Goal: Information Seeking & Learning: Learn about a topic

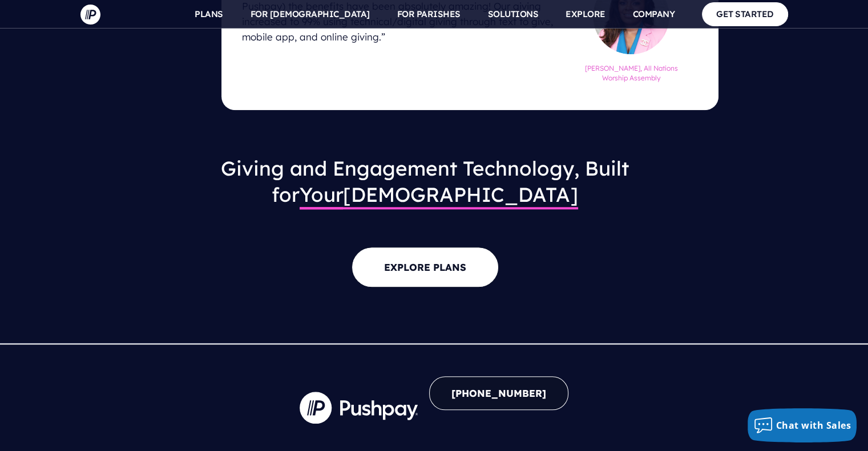
scroll to position [1119, 0]
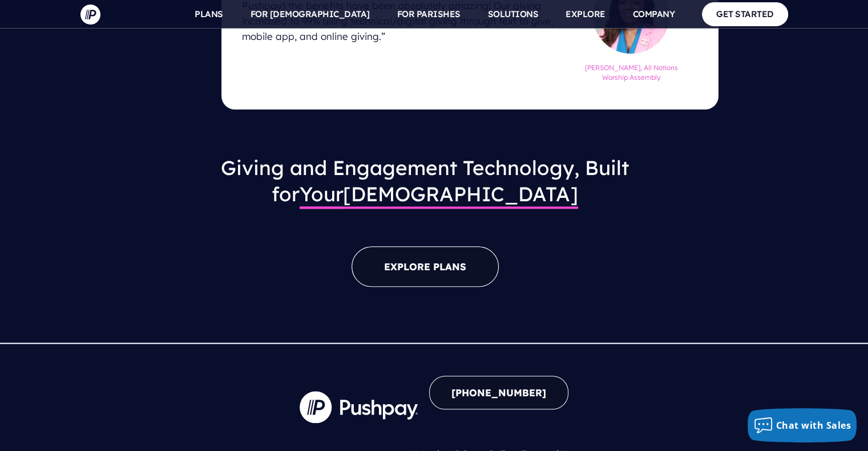
click at [441, 246] on link "EXPLORE PLANS" at bounding box center [424, 266] width 147 height 41
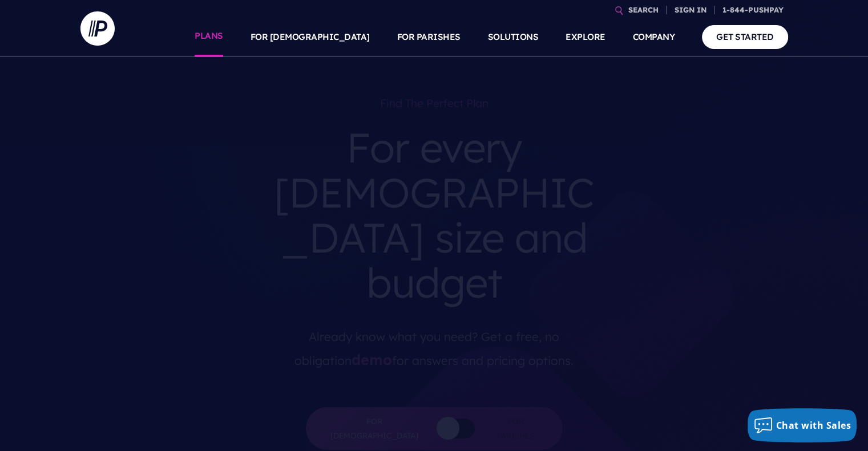
click at [223, 33] on link "PLANS" at bounding box center [209, 37] width 29 height 40
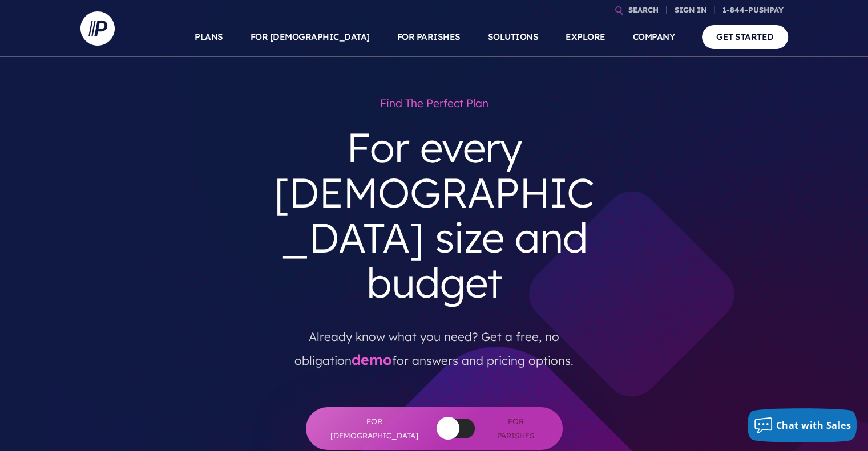
scroll to position [285, 0]
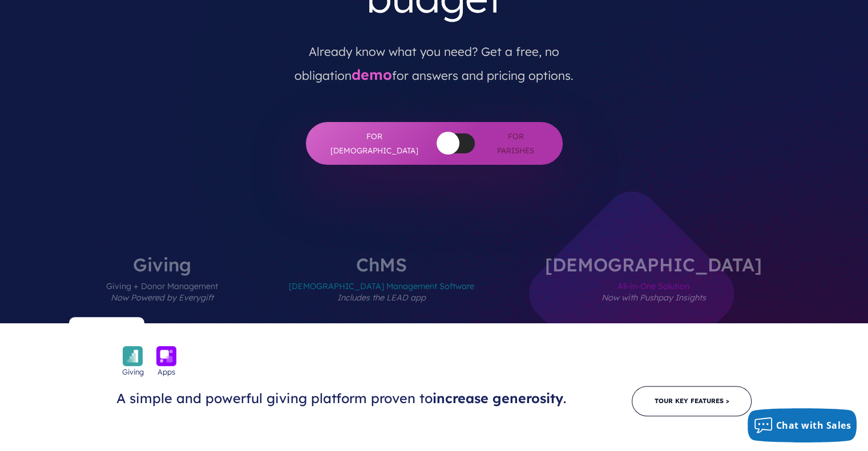
click at [437, 274] on span "[DEMOGRAPHIC_DATA] Management Software Includes the LEAD app" at bounding box center [381, 299] width 185 height 50
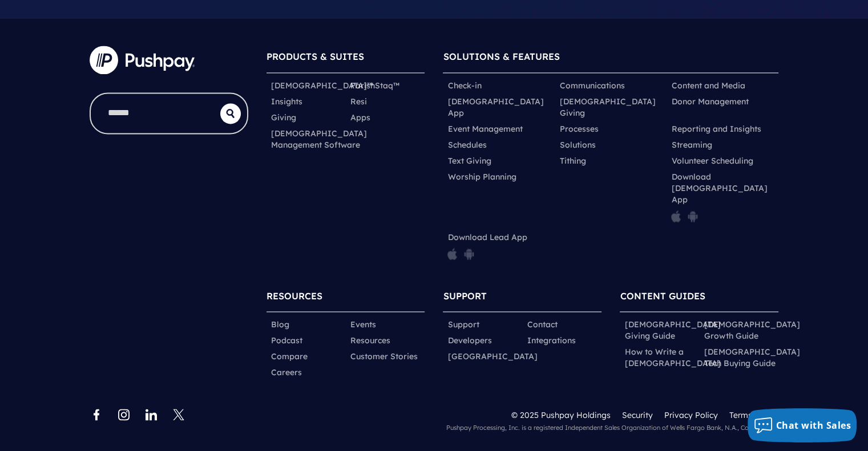
scroll to position [5932, 0]
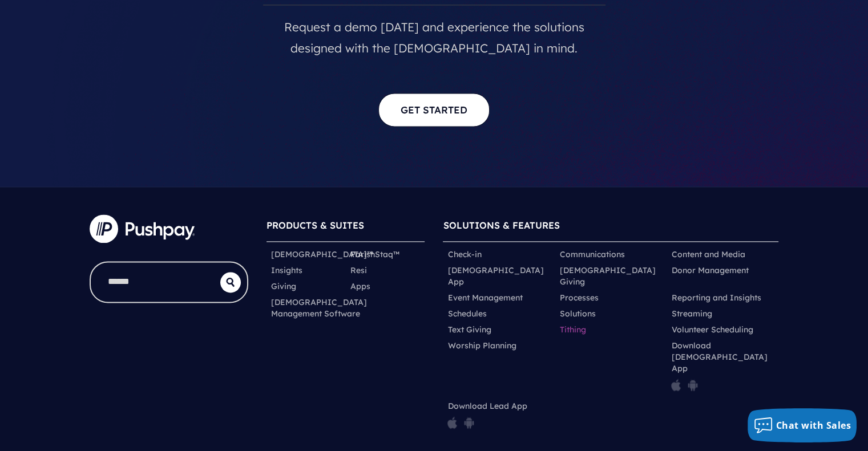
click at [563, 324] on link "Tithing" at bounding box center [572, 329] width 26 height 11
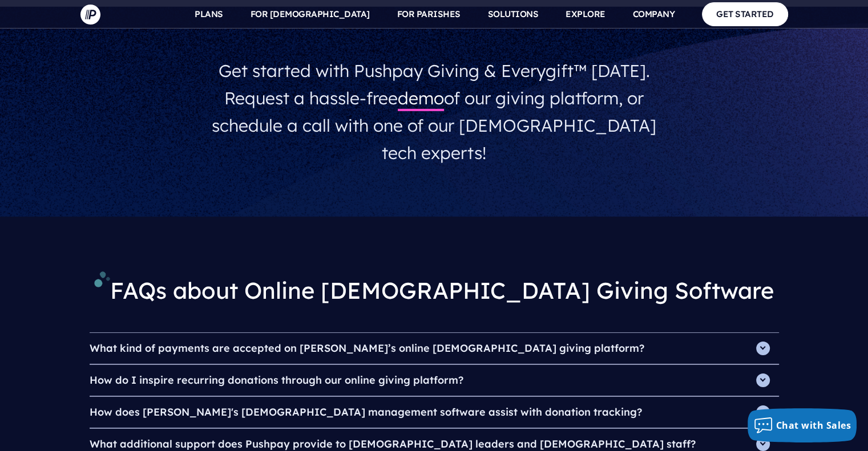
scroll to position [3709, 0]
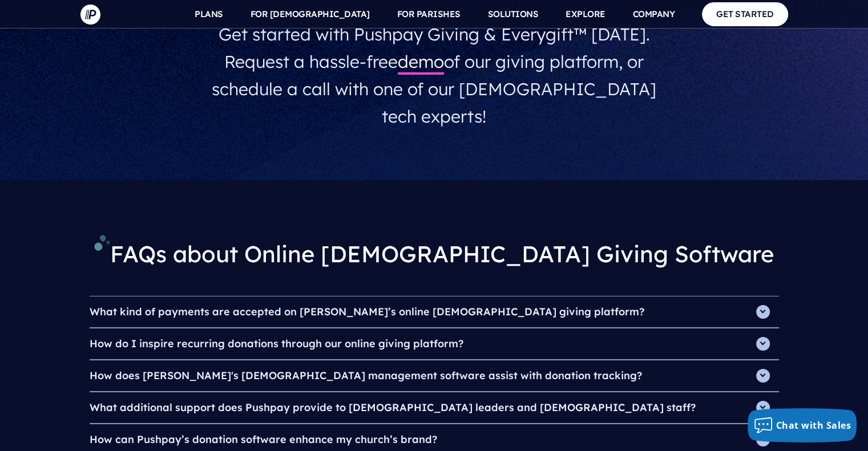
click at [502, 297] on h4 "What kind of payments are accepted on Pushpay’s online church giving platform?" at bounding box center [434, 312] width 689 height 31
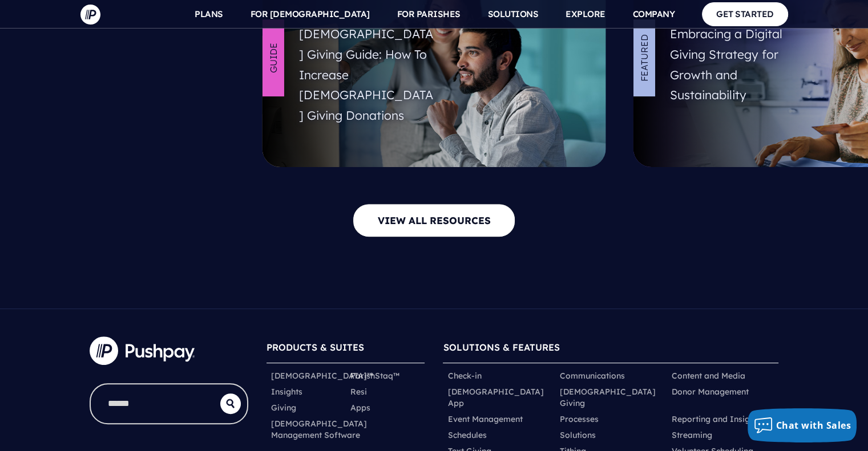
scroll to position [4793, 0]
